Goal: Information Seeking & Learning: Compare options

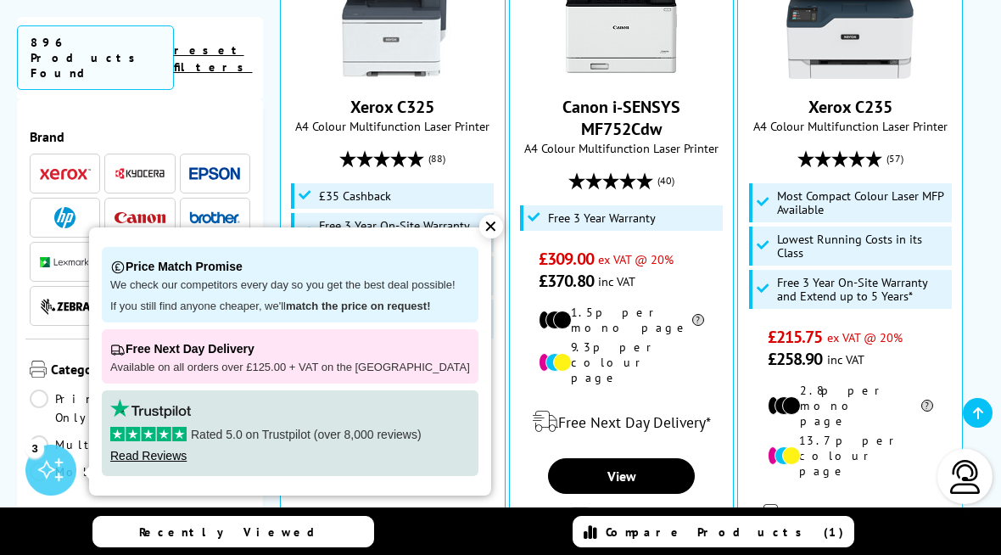
scroll to position [617, 0]
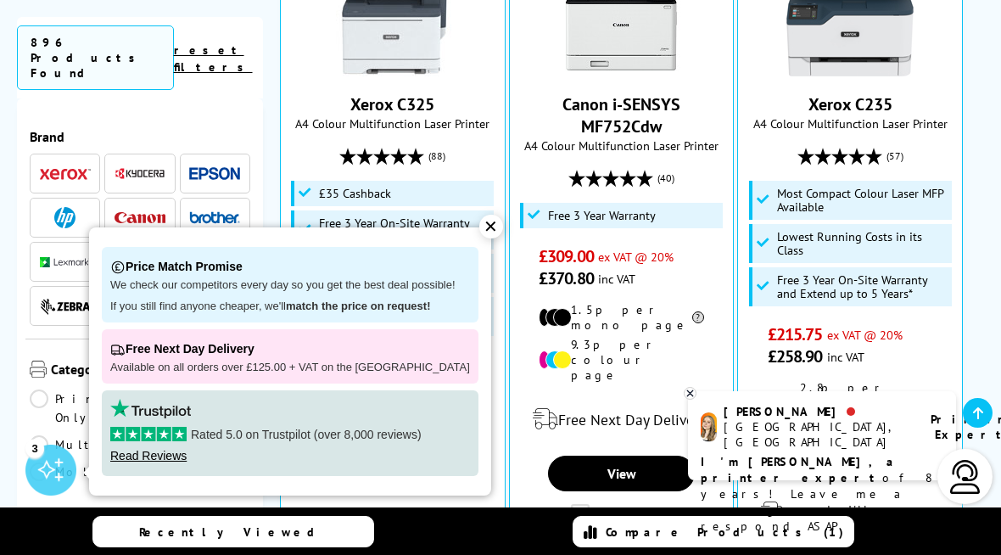
click at [479, 220] on div "✕" at bounding box center [491, 227] width 24 height 24
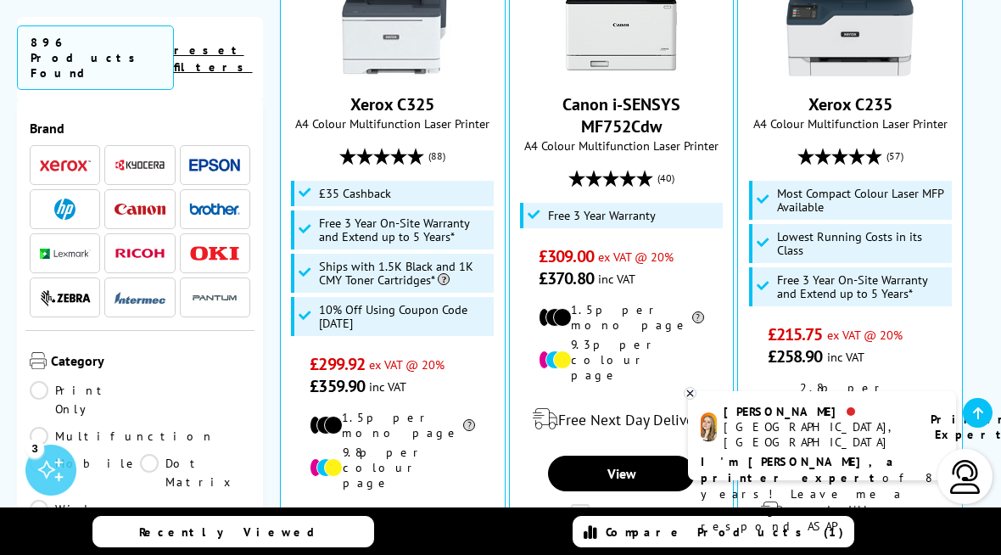
scroll to position [9, 0]
click at [214, 158] on img at bounding box center [214, 164] width 51 height 13
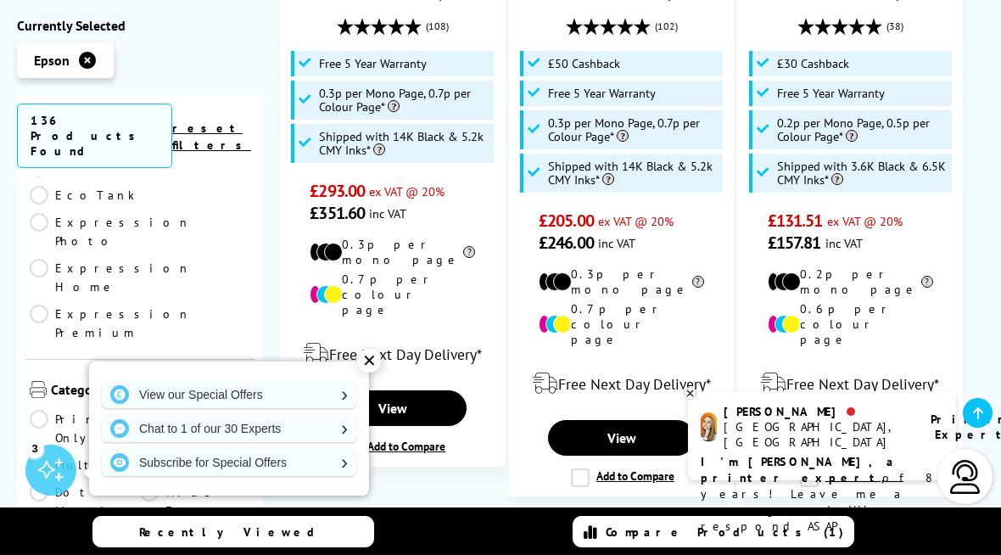
scroll to position [389, 0]
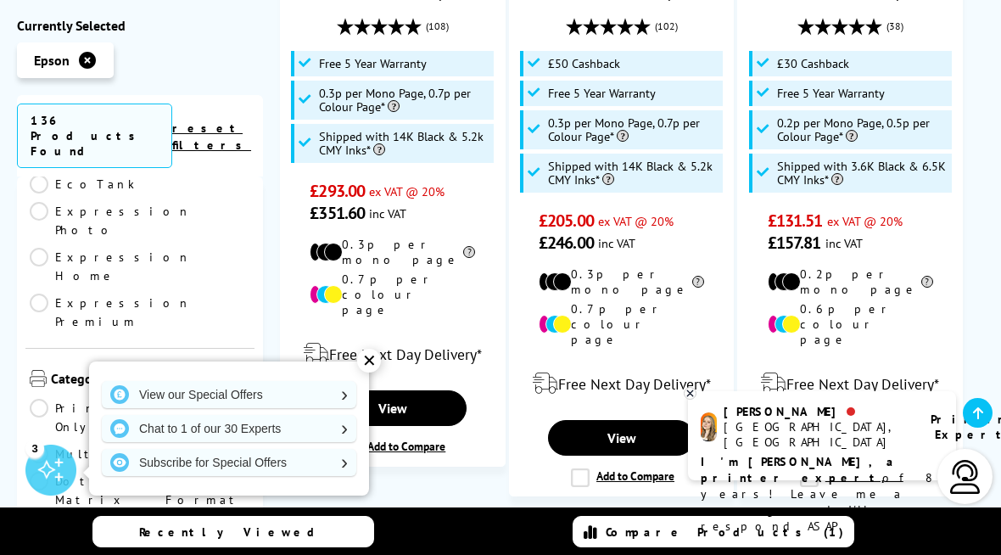
click at [147, 444] on link "Multifunction" at bounding box center [122, 453] width 185 height 19
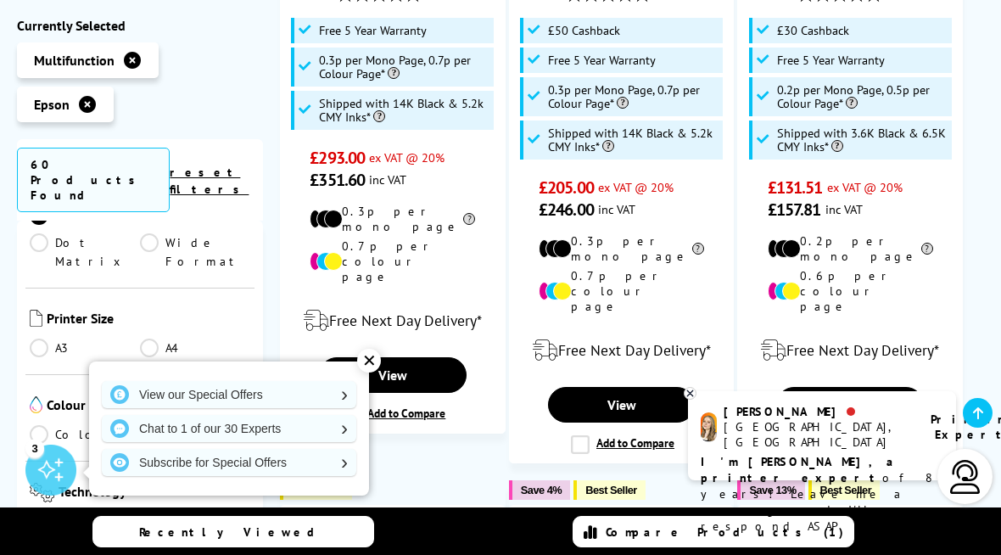
scroll to position [586, 0]
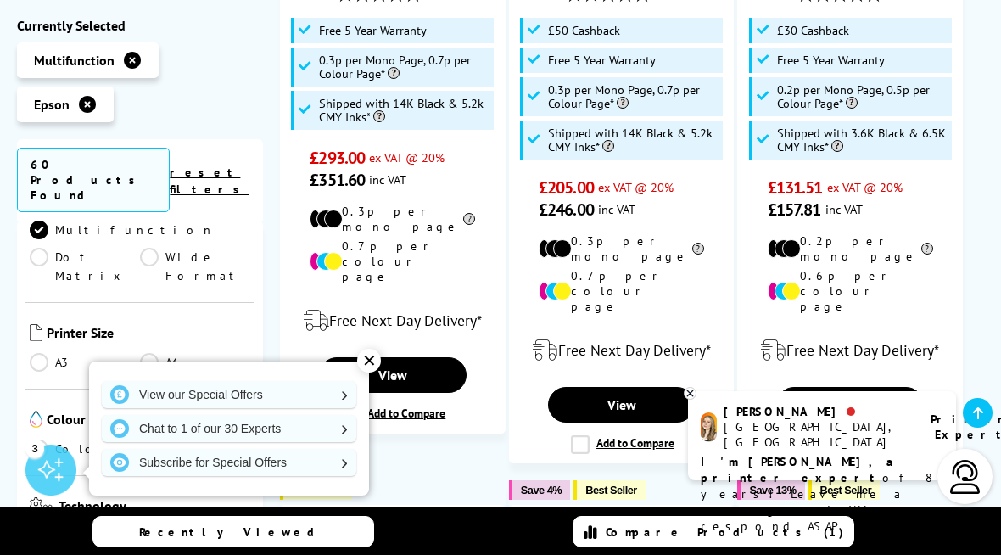
click at [42, 439] on link "Colour" at bounding box center [85, 448] width 110 height 19
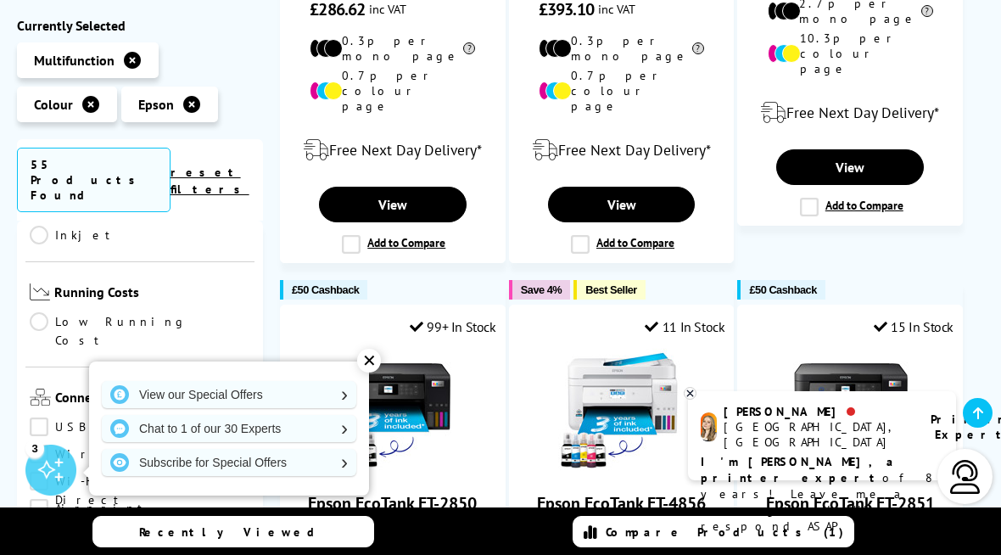
scroll to position [889, 0]
click at [40, 444] on link "Wireless" at bounding box center [92, 453] width 125 height 19
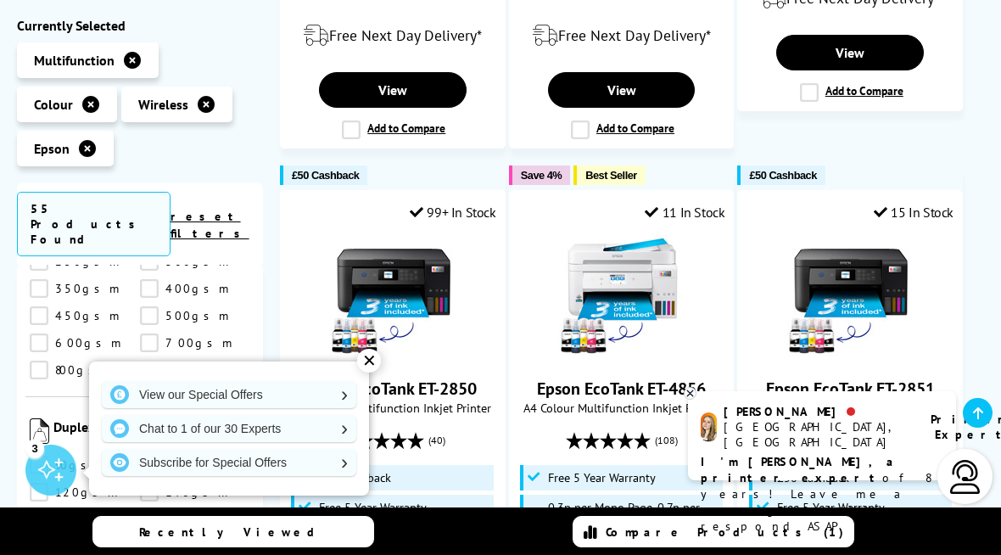
scroll to position [947, 0]
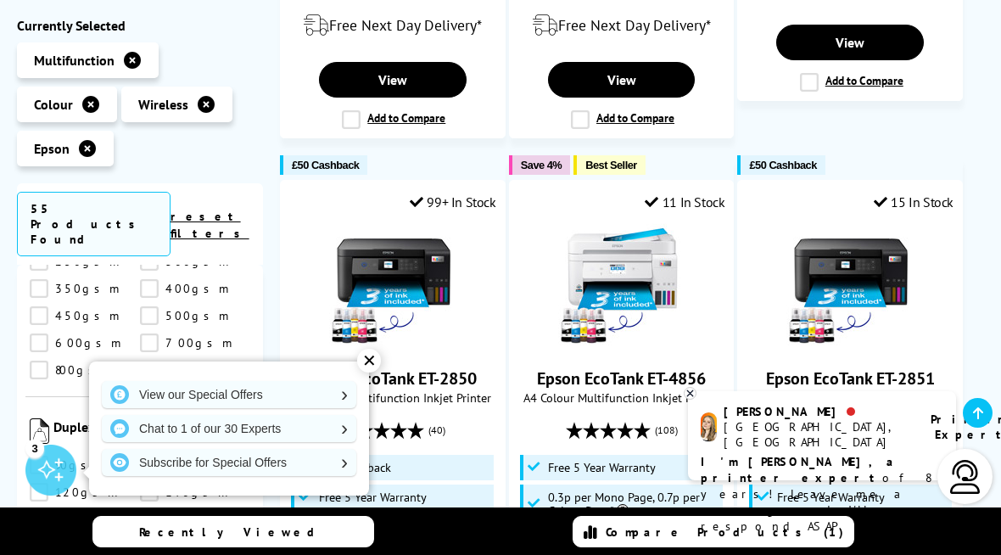
click at [369, 360] on div "✕" at bounding box center [369, 360] width 24 height 24
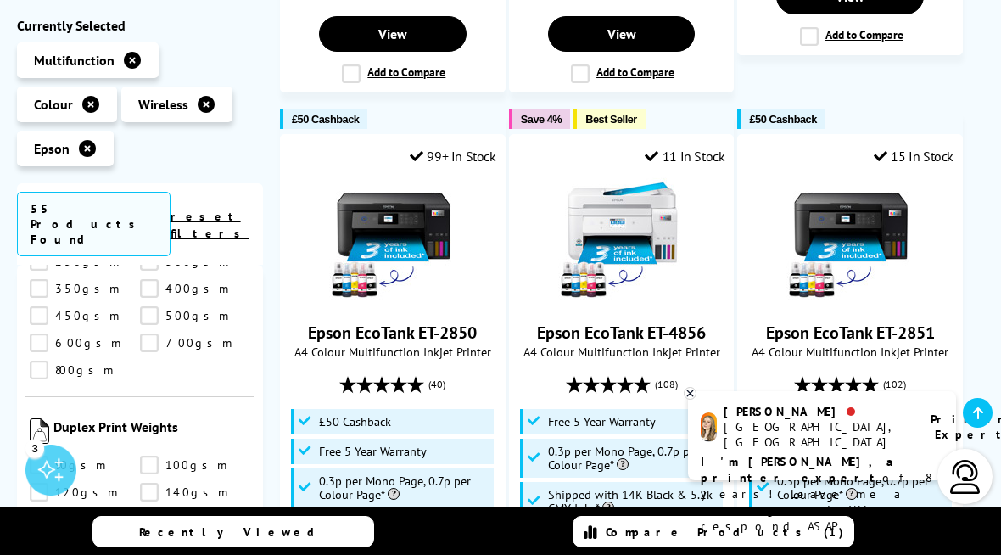
scroll to position [997, 0]
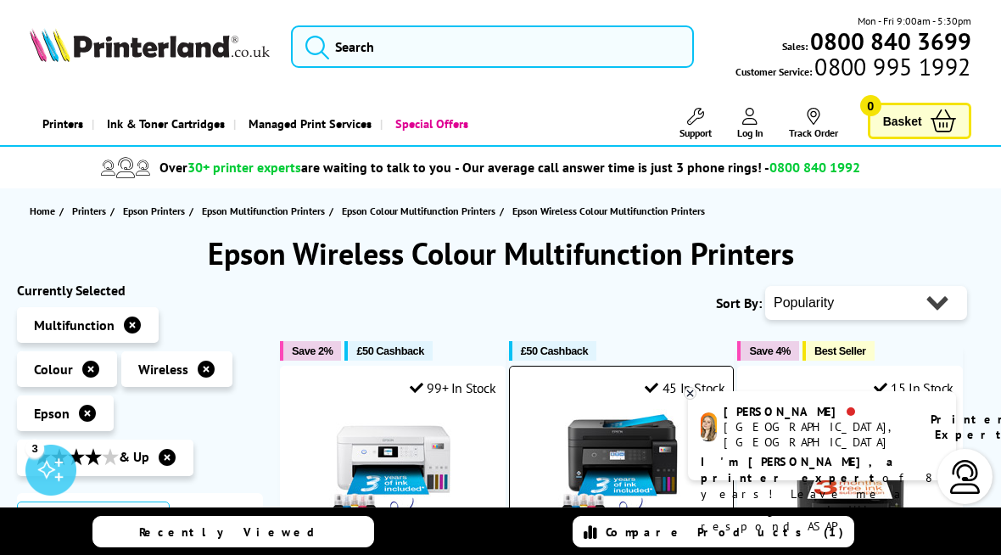
click at [691, 392] on icon at bounding box center [690, 393] width 6 height 6
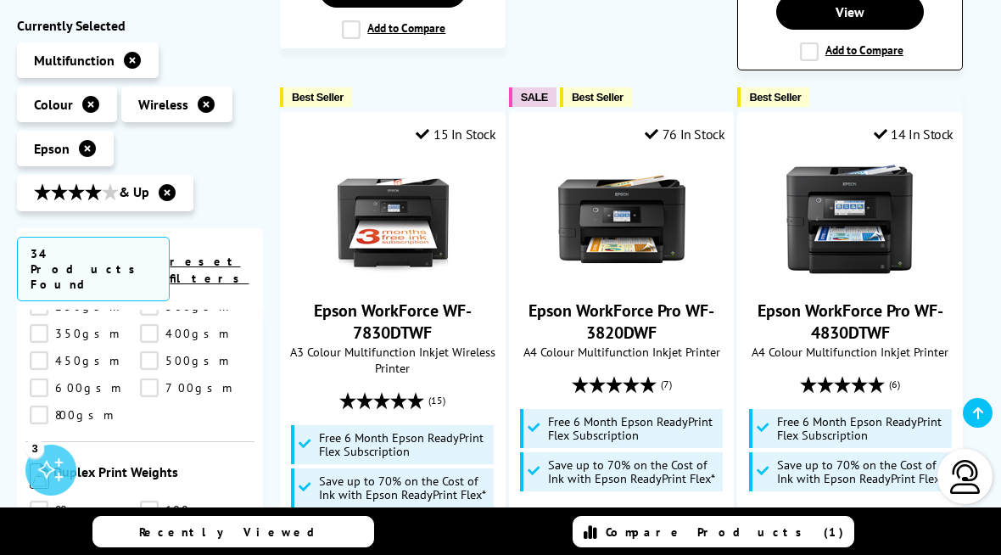
scroll to position [2562, 0]
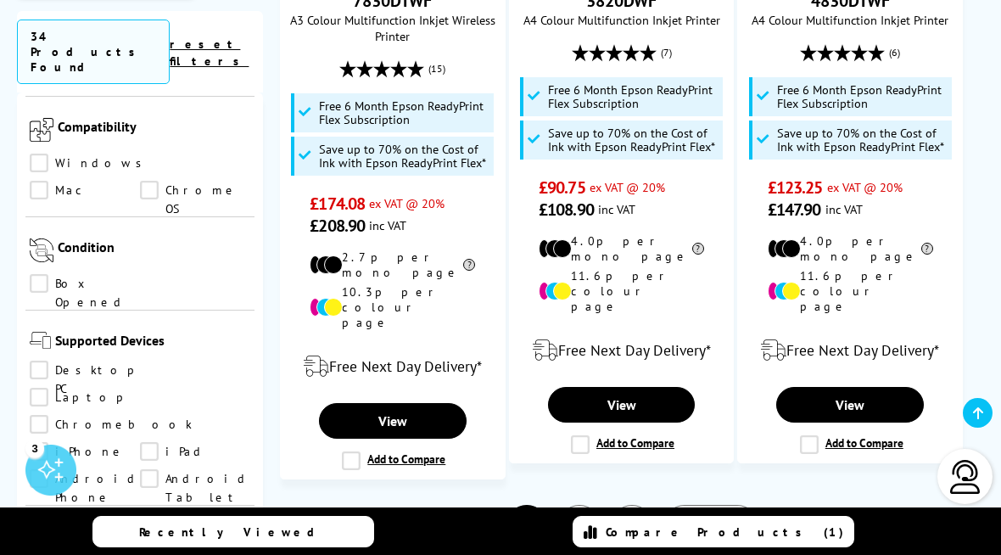
scroll to position [1427, 0]
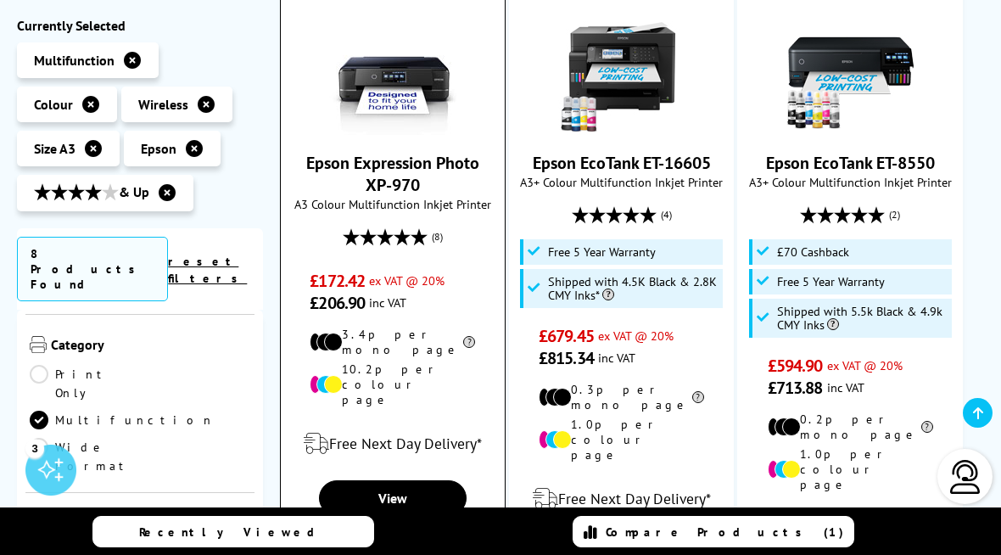
scroll to position [1145, 0]
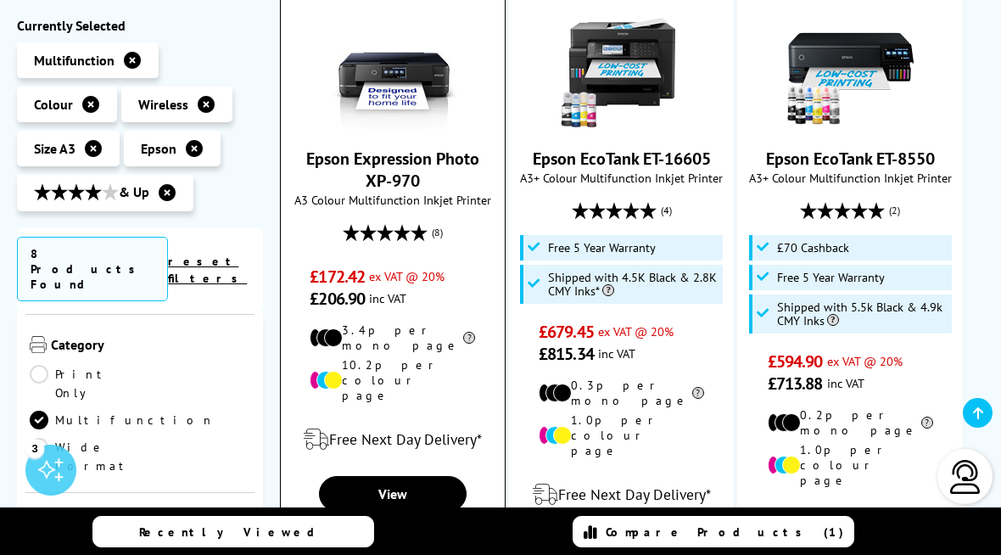
click at [351, 524] on label "Add to Compare" at bounding box center [393, 533] width 103 height 19
click at [0, 0] on input "Add to Compare" at bounding box center [0, 0] width 0 height 0
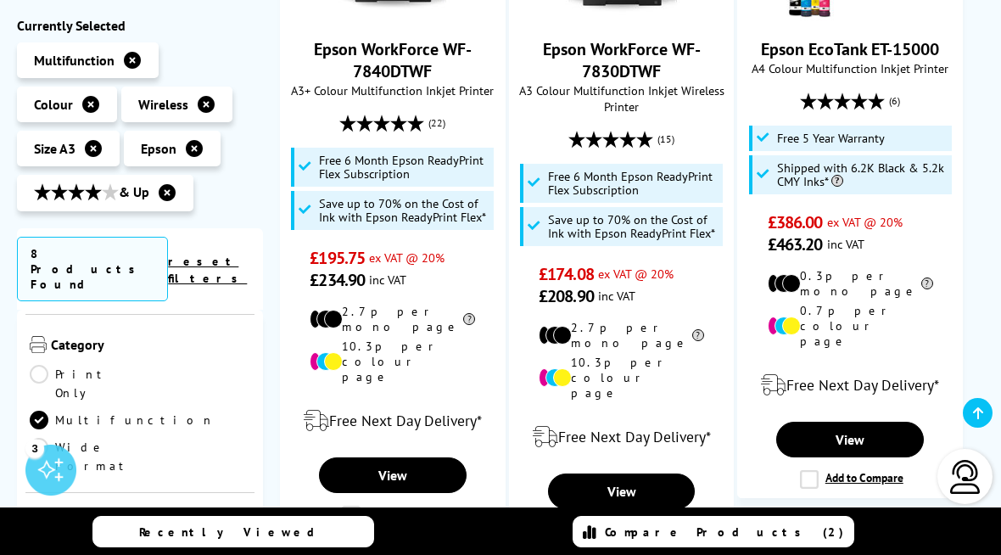
scroll to position [516, 0]
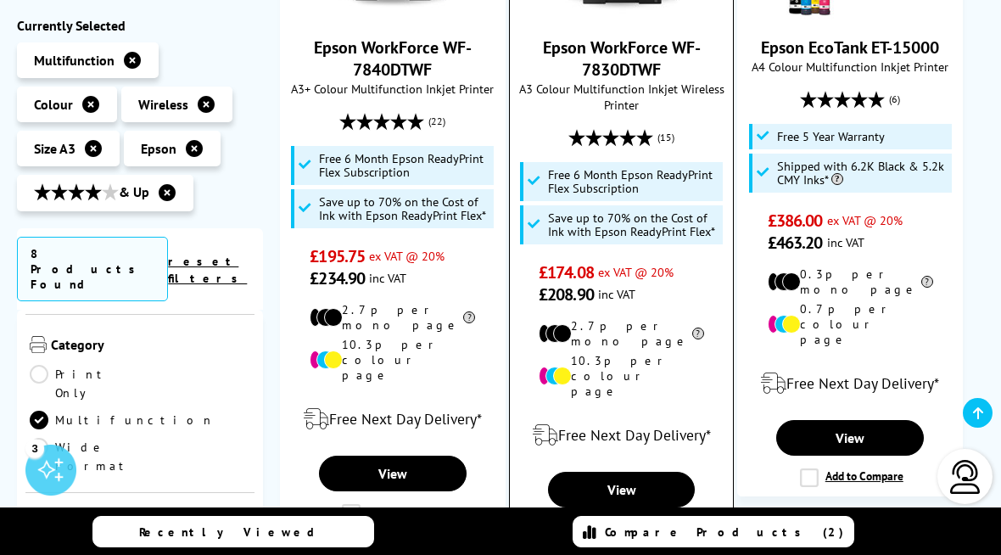
click at [579, 520] on label "Add to Compare" at bounding box center [622, 529] width 103 height 19
click at [0, 0] on input "Add to Compare" at bounding box center [0, 0] width 0 height 0
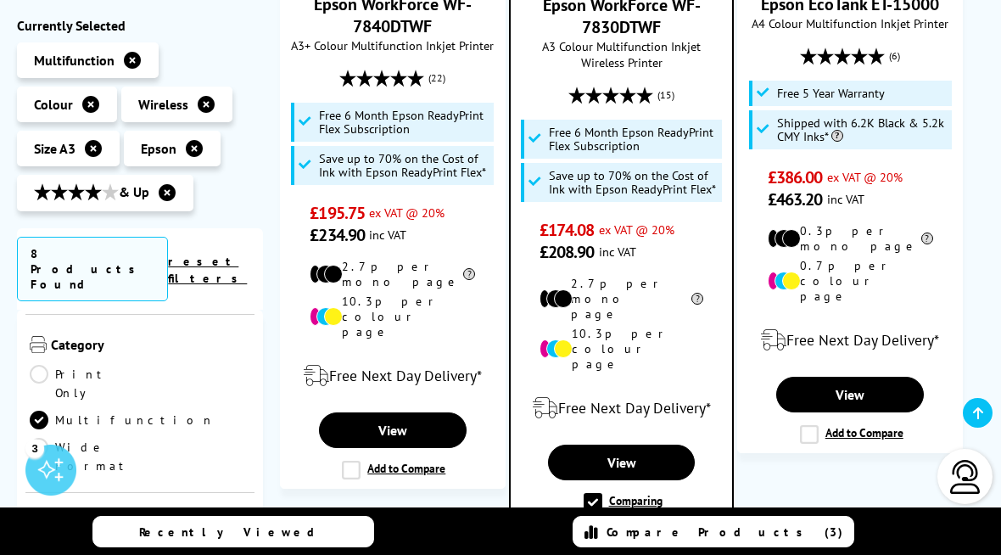
scroll to position [565, 0]
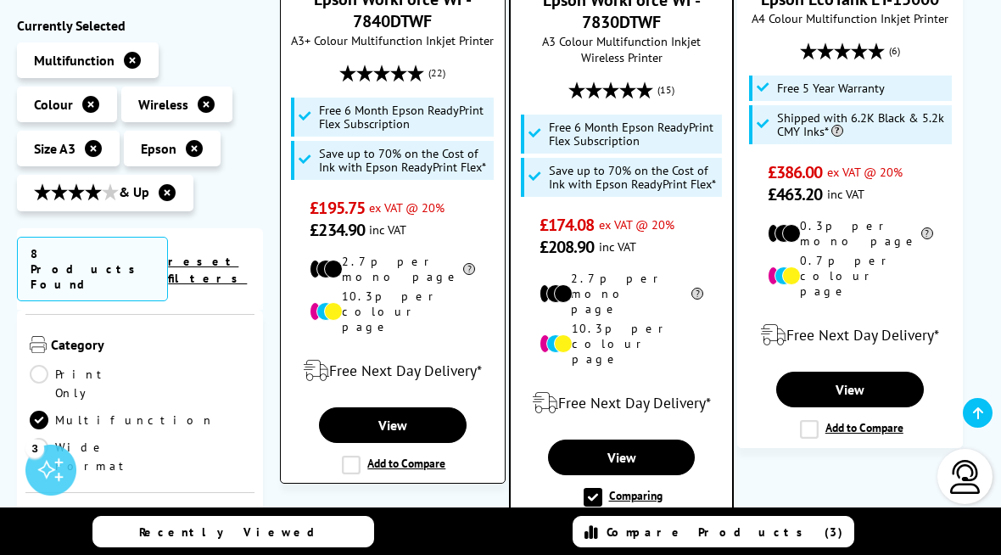
click at [351, 455] on label "Add to Compare" at bounding box center [393, 464] width 103 height 19
click at [0, 0] on input "Add to Compare" at bounding box center [0, 0] width 0 height 0
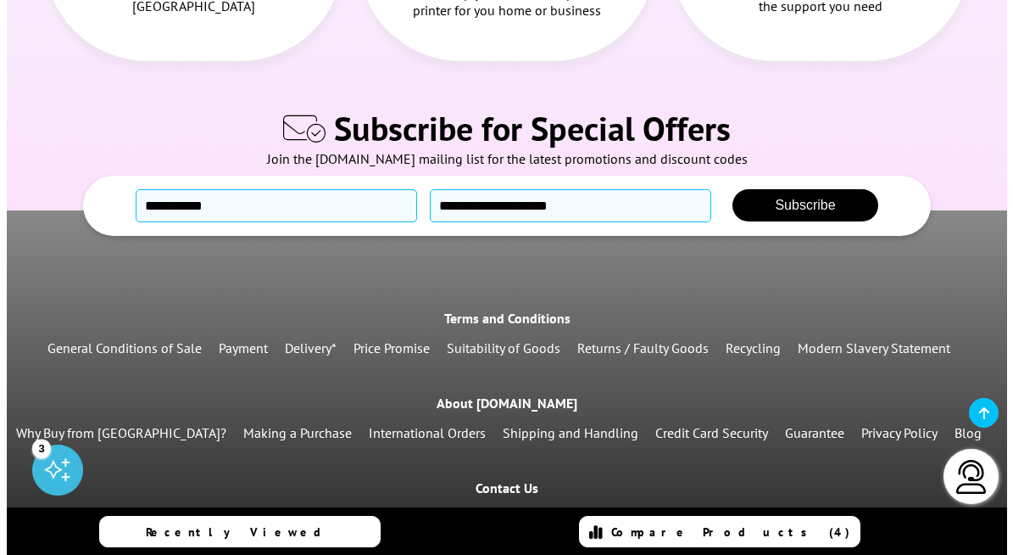
scroll to position [2877, 0]
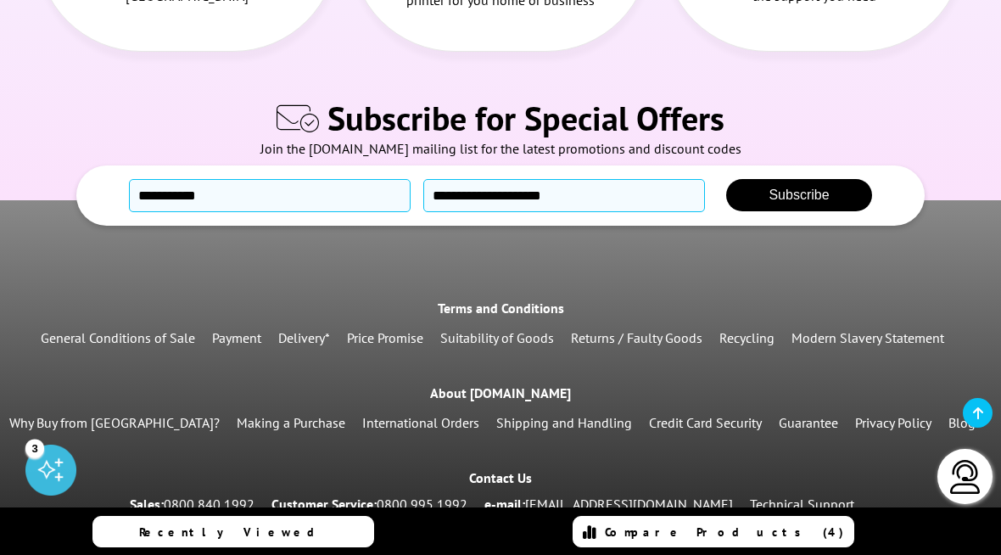
click at [713, 535] on span "Compare Products (4)" at bounding box center [724, 531] width 239 height 15
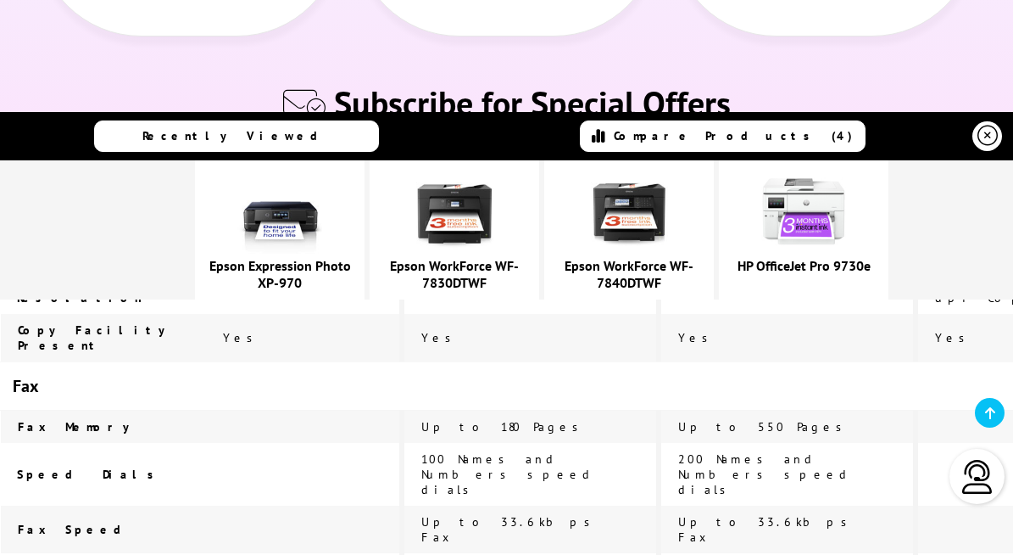
scroll to position [2490, 0]
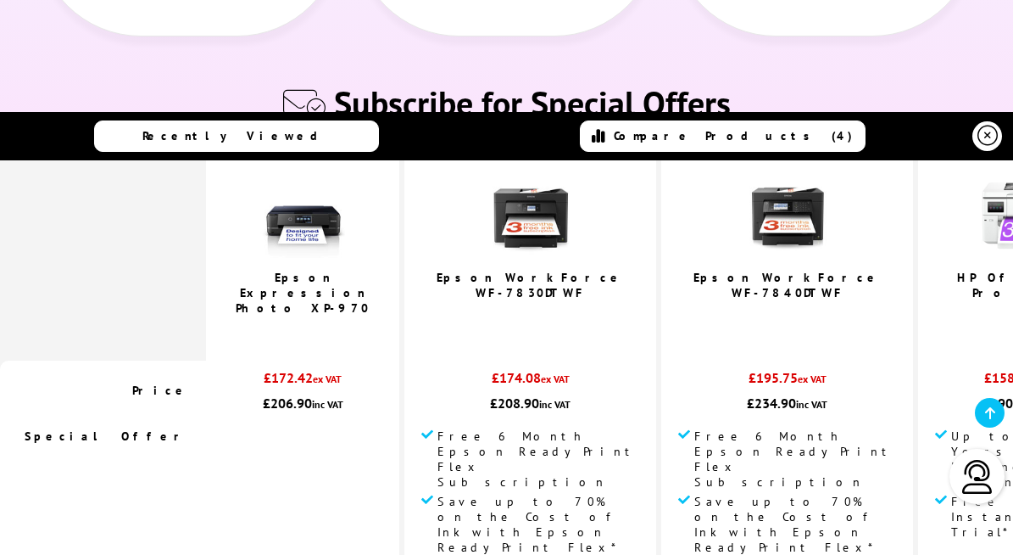
scroll to position [97, 0]
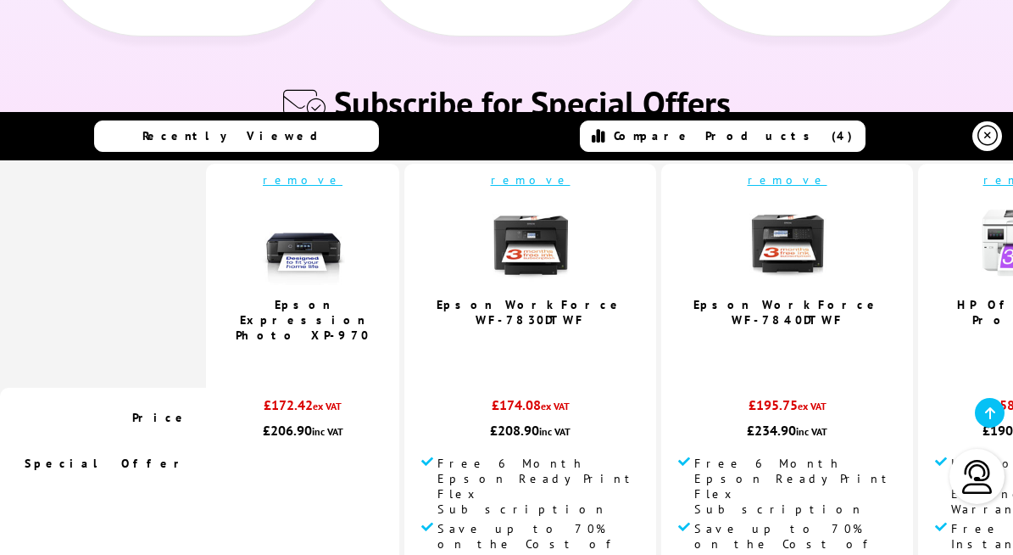
click at [745, 210] on img at bounding box center [787, 242] width 85 height 85
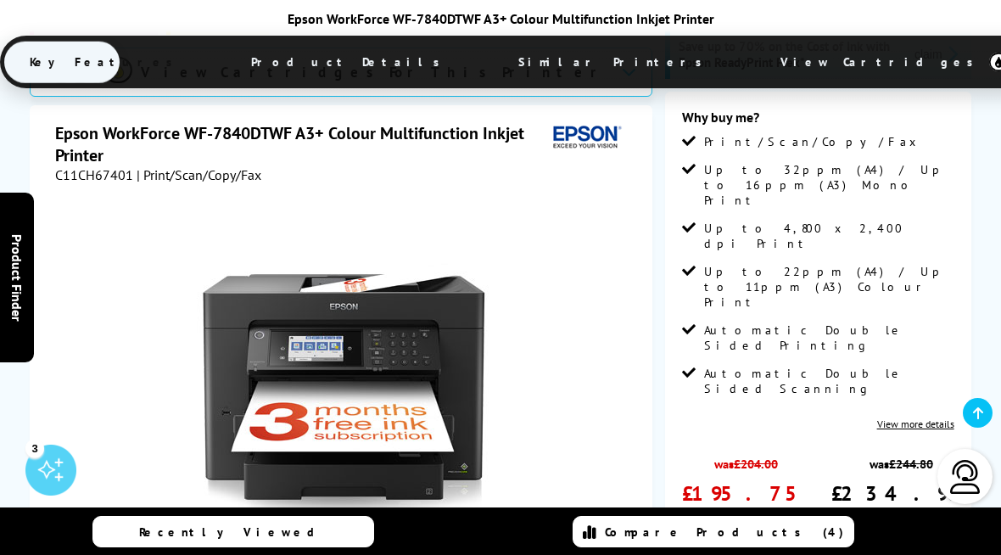
scroll to position [313, 0]
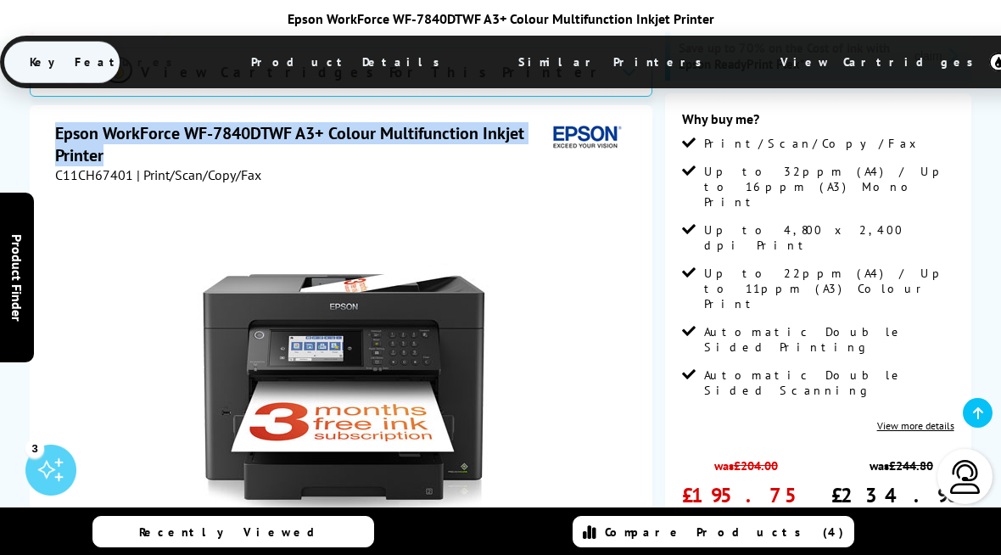
drag, startPoint x: 57, startPoint y: 111, endPoint x: 326, endPoint y: 126, distance: 269.2
click at [326, 128] on h1 "Epson WorkForce WF-7840DTWF A3+ Colour Multifunction Inkjet Printer" at bounding box center [300, 144] width 490 height 44
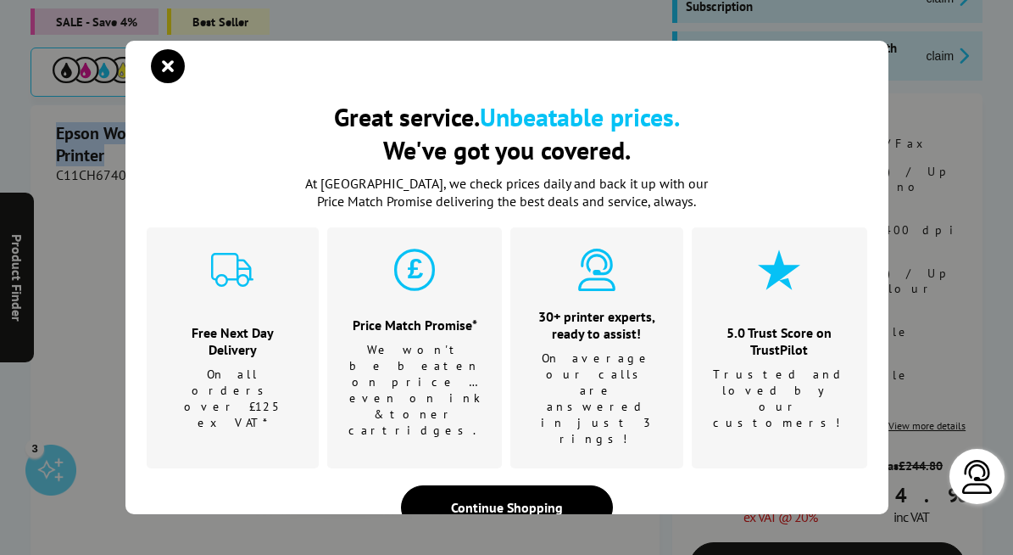
copy h1 "Epson WorkForce WF-7840DTWF A3+ Colour Multifunction Inkjet Printer"
click at [167, 77] on icon "close modal" at bounding box center [168, 66] width 34 height 34
